Goal: Navigation & Orientation: Find specific page/section

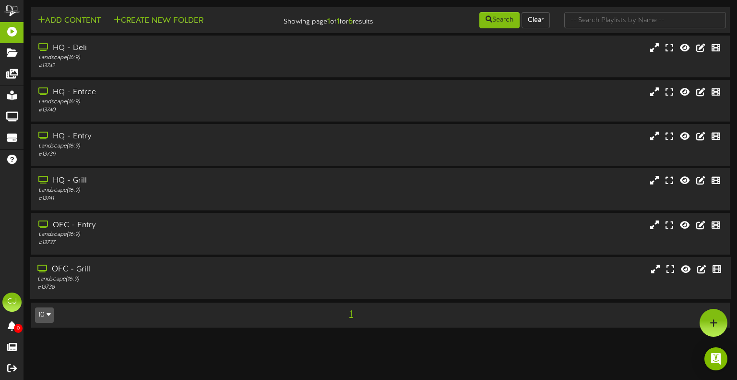
click at [84, 265] on div "OFC - Grill" at bounding box center [175, 269] width 277 height 11
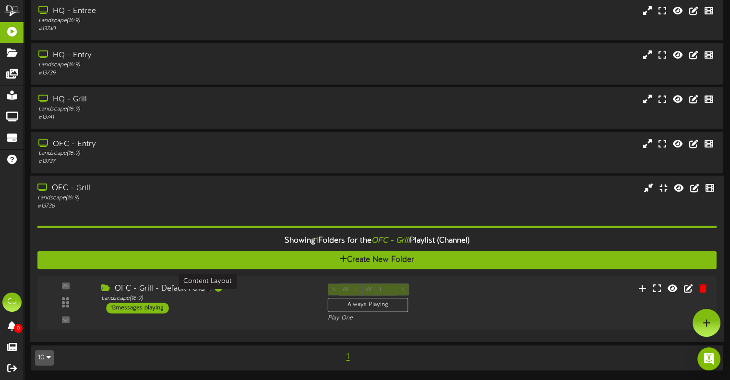
scroll to position [80, 0]
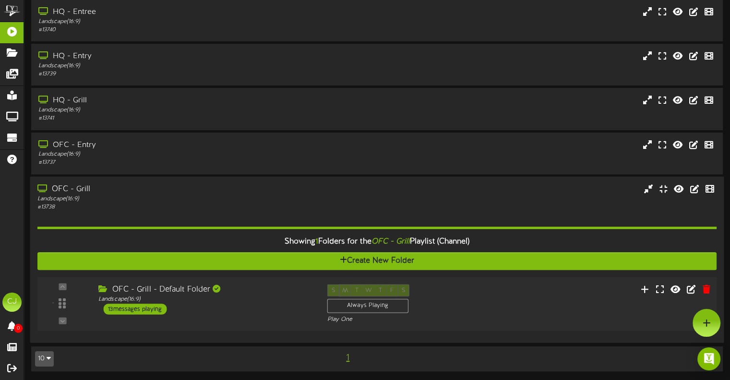
click at [135, 306] on div "13 messages playing" at bounding box center [134, 308] width 63 height 11
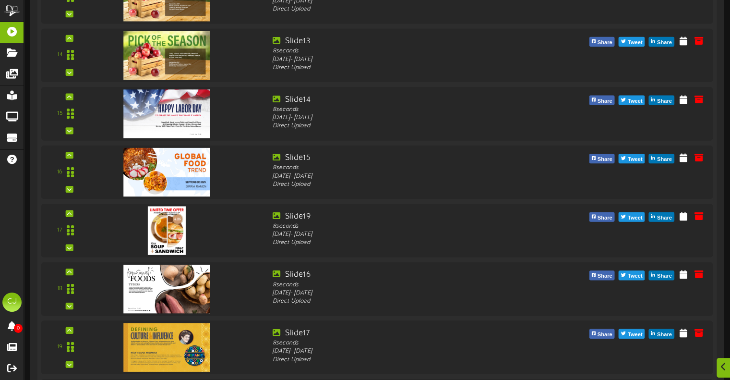
scroll to position [1189, 0]
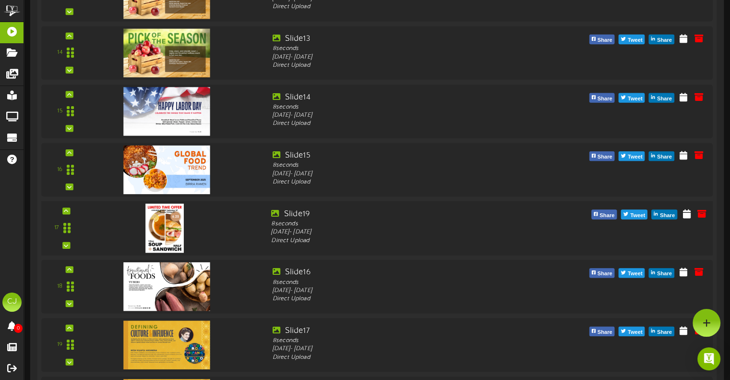
click at [167, 228] on img at bounding box center [165, 227] width 38 height 49
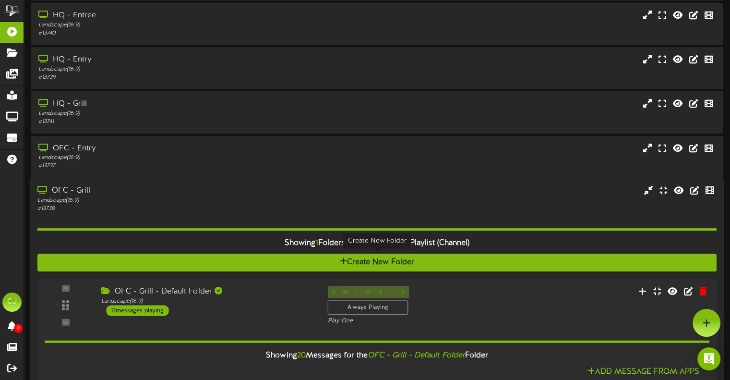
scroll to position [77, 0]
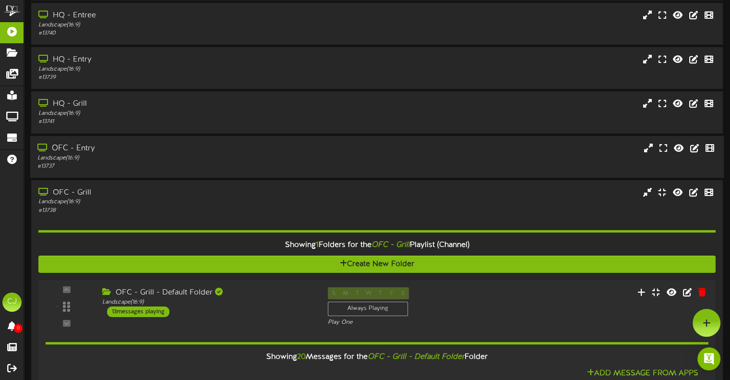
click at [86, 148] on div "OFC - Entry" at bounding box center [174, 148] width 275 height 11
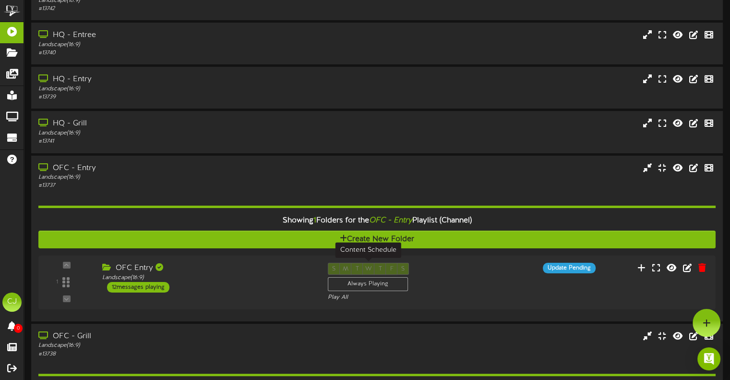
scroll to position [0, 0]
